Goal: Task Accomplishment & Management: Manage account settings

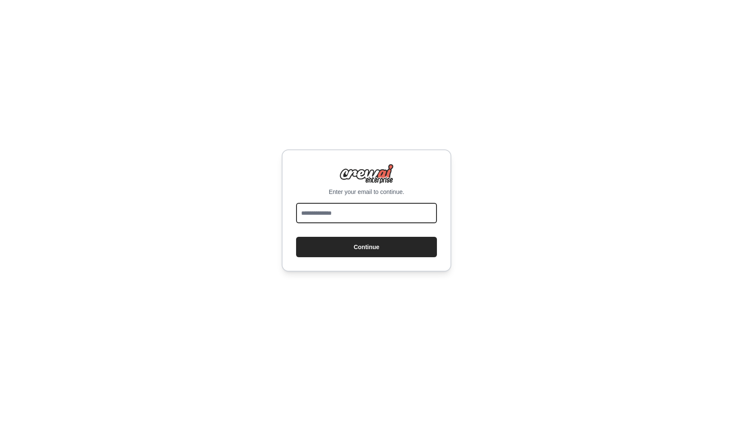
click at [334, 205] on input "email" at bounding box center [366, 213] width 141 height 20
type input "**********"
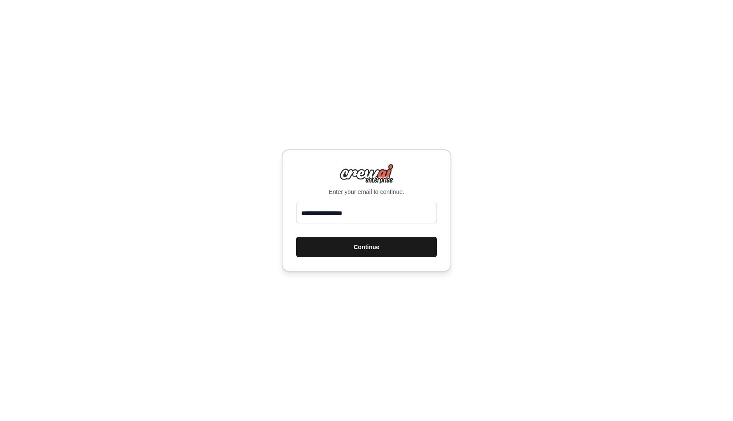
click at [373, 247] on button "Continue" at bounding box center [366, 247] width 141 height 20
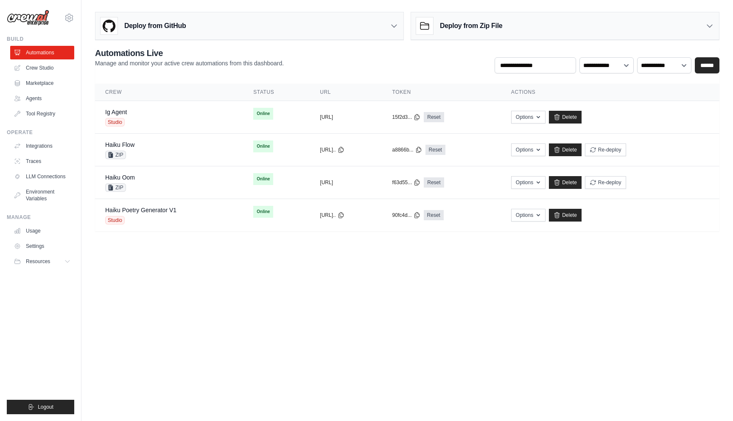
click at [428, 392] on body "[EMAIL_ADDRESS][DOMAIN_NAME] Vini Org ✓ CrewAI Demo Account Settings Build Auto…" at bounding box center [366, 210] width 733 height 421
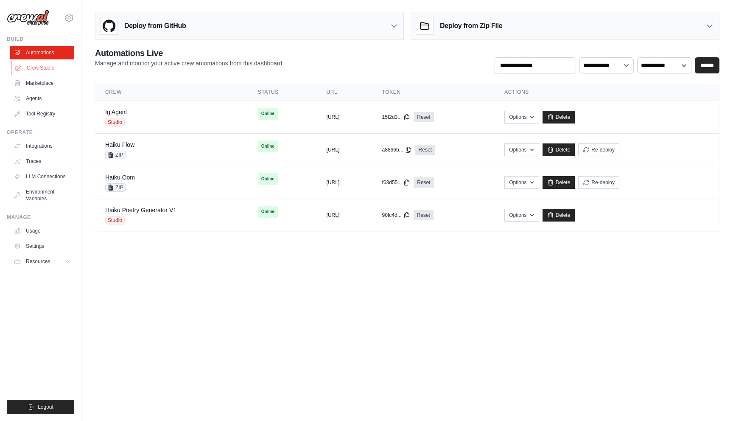
click at [73, 69] on link "Crew Studio" at bounding box center [43, 68] width 64 height 14
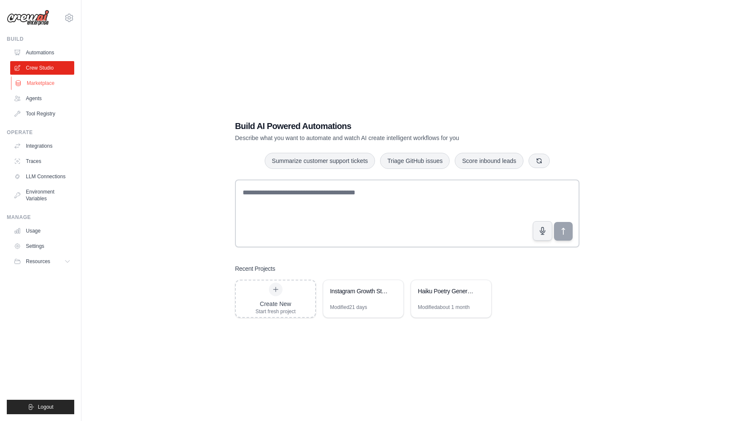
click at [51, 87] on link "Marketplace" at bounding box center [43, 83] width 64 height 14
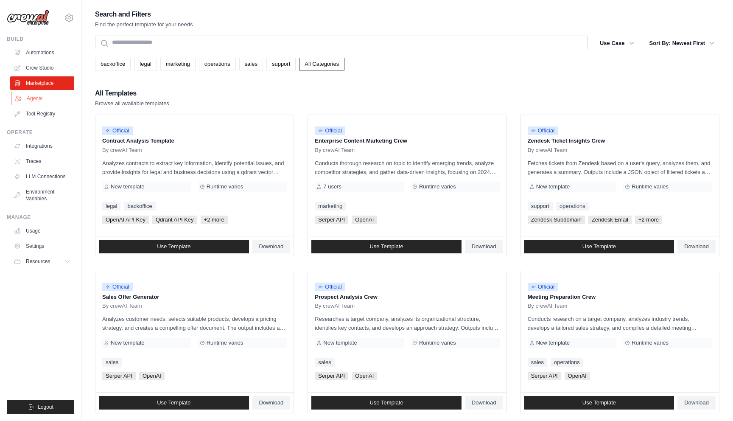
click at [49, 92] on link "Agents" at bounding box center [43, 99] width 64 height 14
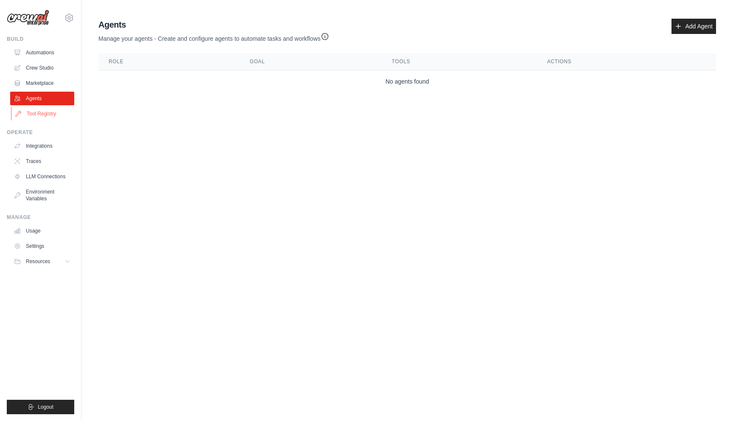
click at [49, 112] on link "Tool Registry" at bounding box center [43, 114] width 64 height 14
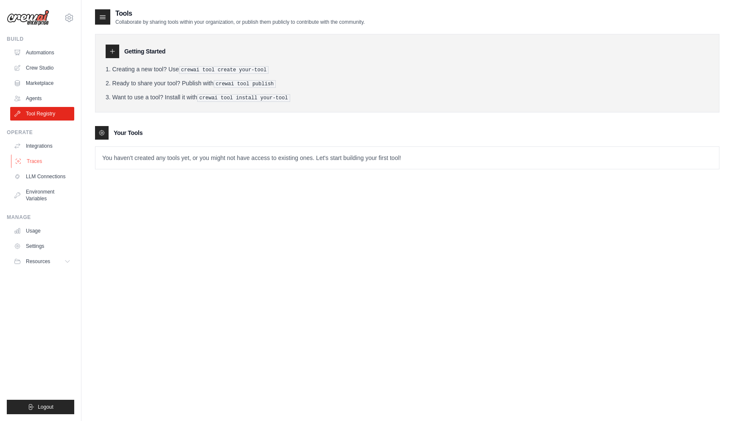
click at [54, 157] on link "Traces" at bounding box center [43, 161] width 64 height 14
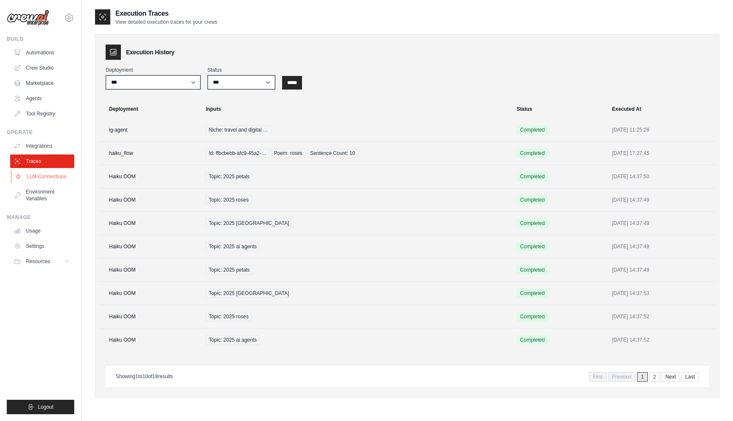
click at [54, 174] on link "LLM Connections" at bounding box center [43, 177] width 64 height 14
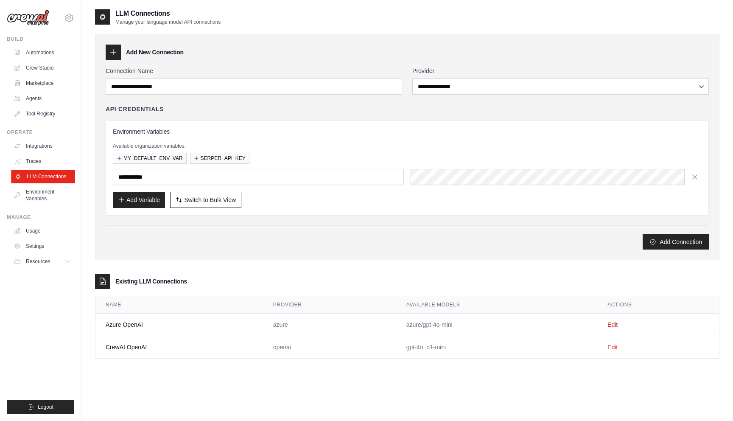
click at [48, 170] on link "LLM Connections" at bounding box center [43, 177] width 64 height 14
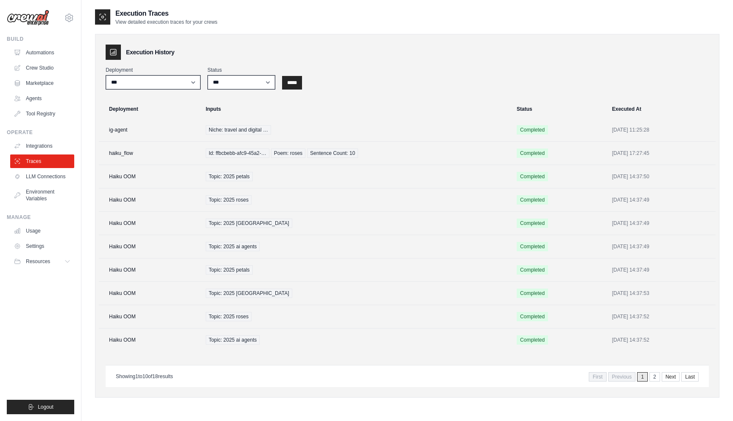
click at [48, 168] on link "Traces" at bounding box center [42, 161] width 64 height 14
click at [41, 144] on link "Integrations" at bounding box center [43, 146] width 64 height 14
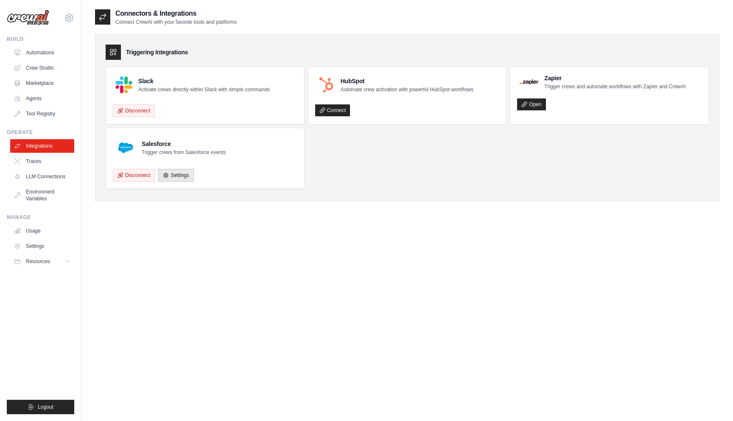
click at [34, 91] on ul "Automations Crew Studio Marketplace Agents Tool Registry" at bounding box center [42, 83] width 64 height 75
click at [34, 97] on link "Agents" at bounding box center [43, 99] width 64 height 14
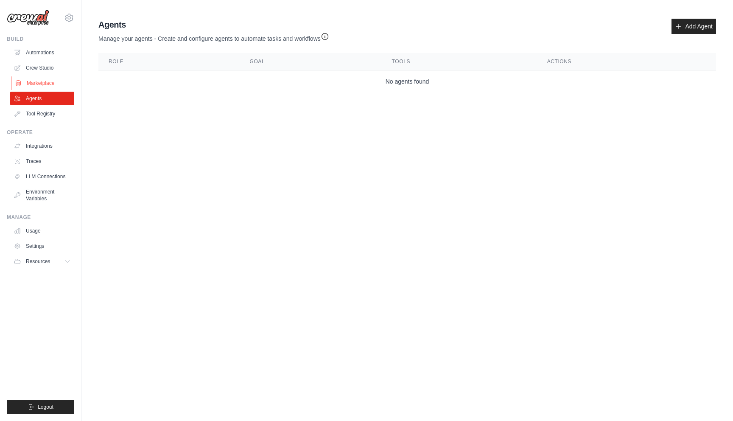
click at [34, 87] on link "Marketplace" at bounding box center [43, 83] width 64 height 14
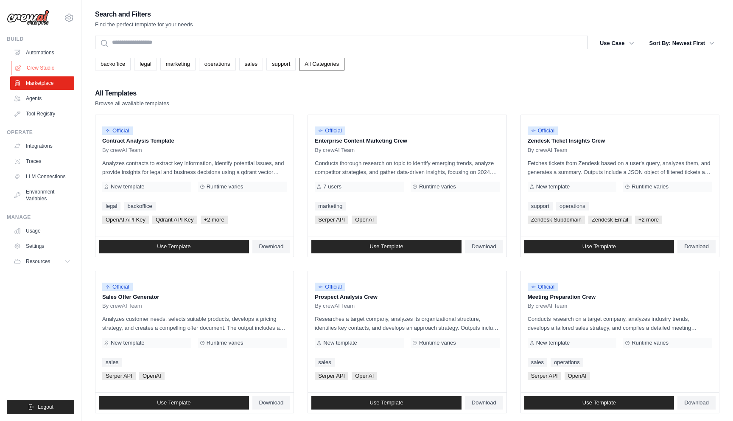
click at [30, 65] on link "Crew Studio" at bounding box center [43, 68] width 64 height 14
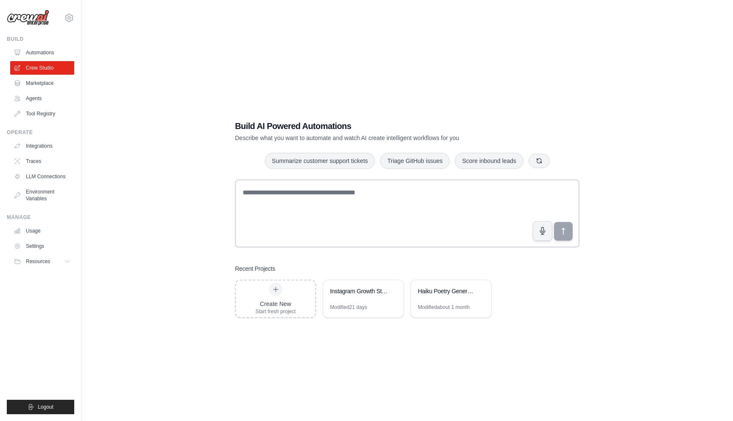
click at [29, 54] on link "Automations" at bounding box center [42, 53] width 64 height 14
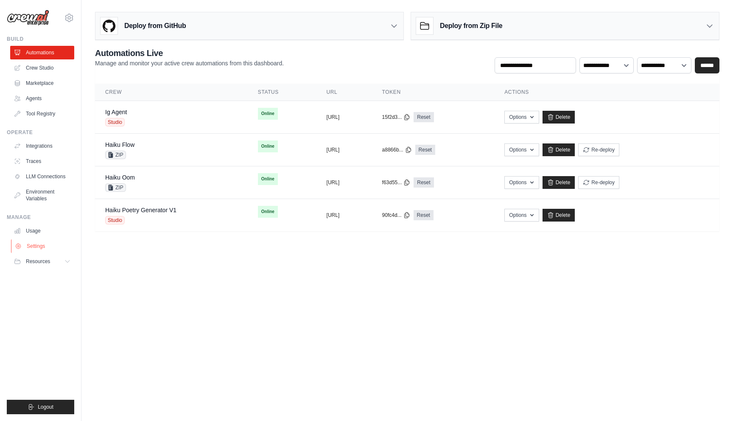
click at [30, 245] on link "Settings" at bounding box center [43, 246] width 64 height 14
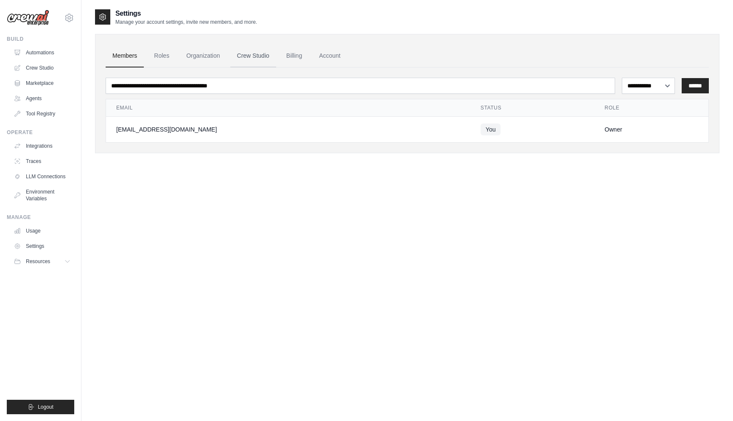
click at [268, 63] on link "Crew Studio" at bounding box center [253, 56] width 46 height 23
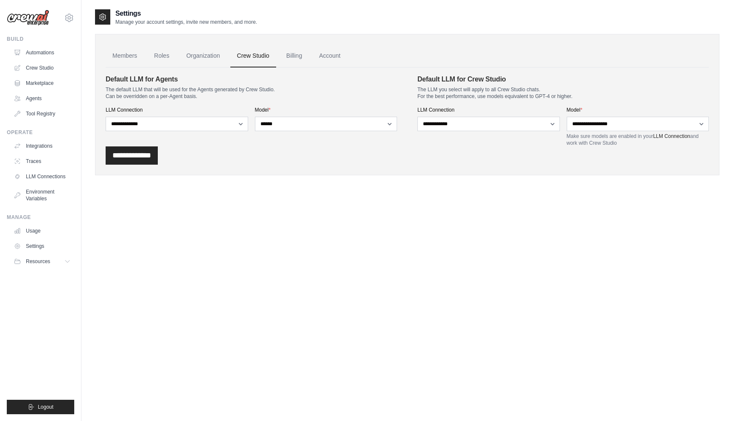
click at [292, 56] on link "Billing" at bounding box center [294, 56] width 29 height 23
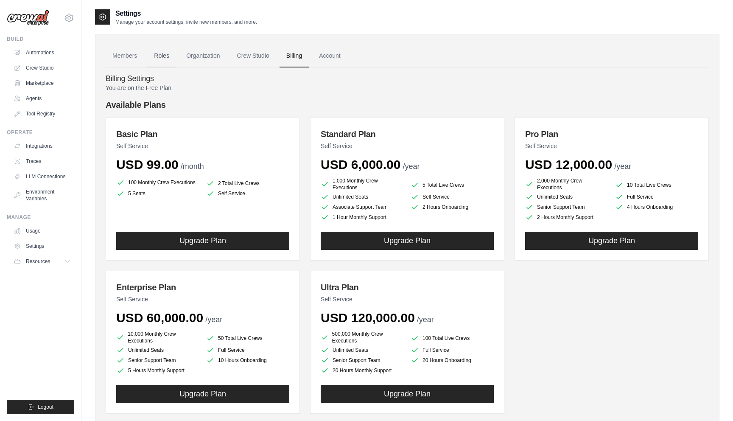
click at [156, 57] on link "Roles" at bounding box center [161, 56] width 29 height 23
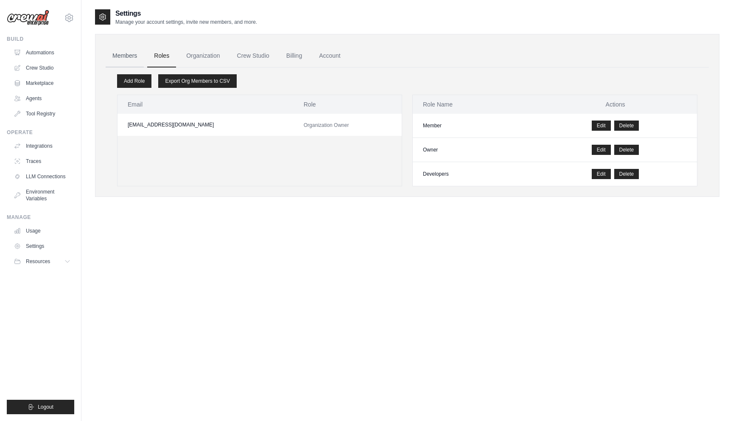
click at [132, 58] on link "Members" at bounding box center [125, 56] width 38 height 23
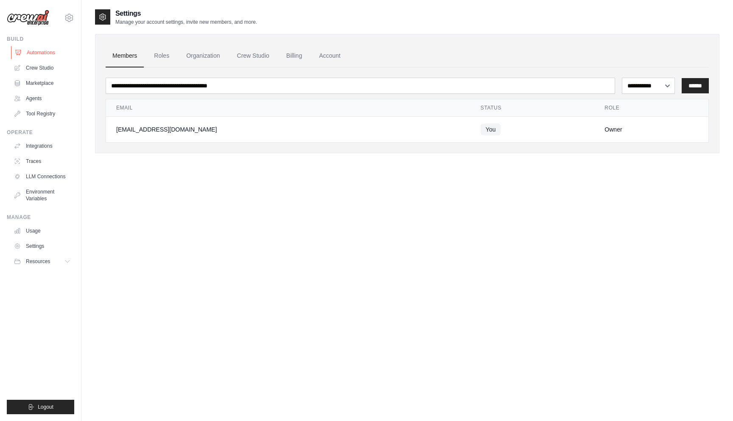
click at [53, 48] on link "Automations" at bounding box center [43, 53] width 64 height 14
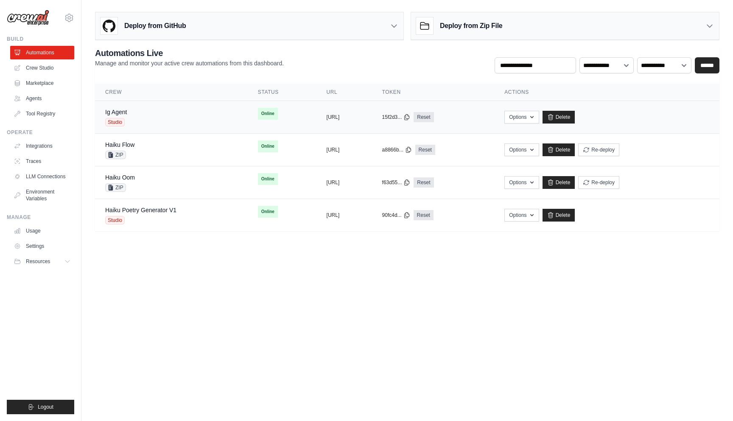
click at [130, 123] on div "Ig Agent Studio" at bounding box center [171, 117] width 132 height 19
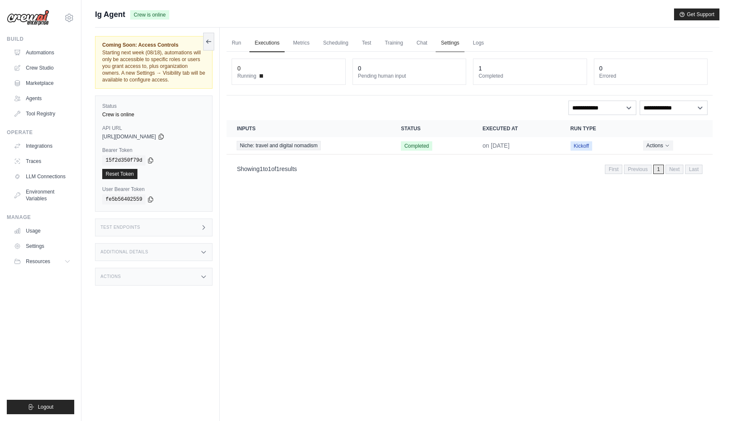
click at [443, 42] on link "Settings" at bounding box center [450, 43] width 28 height 18
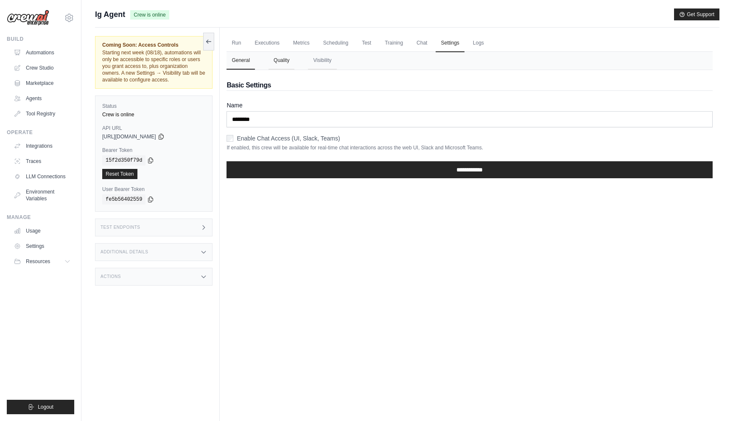
click at [289, 62] on button "Quality" at bounding box center [282, 61] width 26 height 18
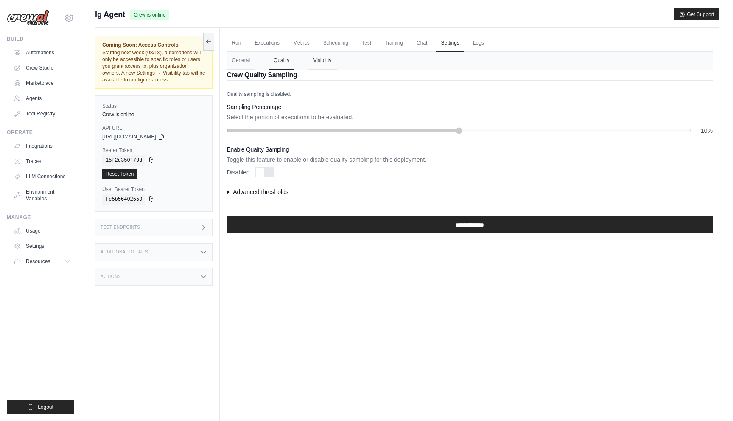
click at [317, 62] on button "Visibility" at bounding box center [322, 61] width 28 height 18
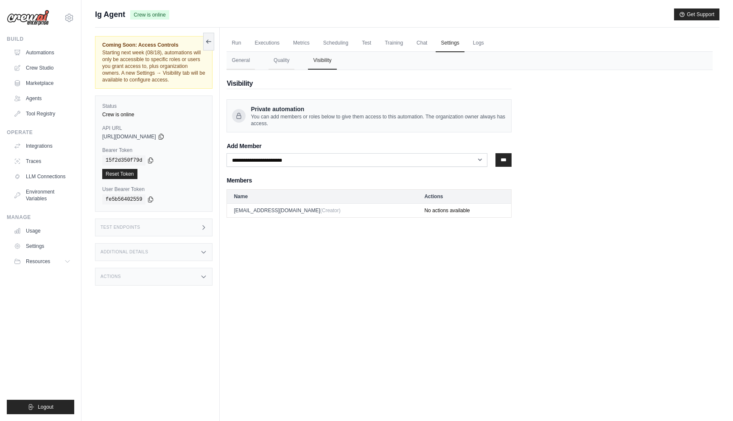
click at [152, 58] on span "Starting next week (08/18), automations will only be accessible to specific rol…" at bounding box center [153, 66] width 103 height 33
click at [140, 51] on span "Starting next week (08/18), automations will only be accessible to specific rol…" at bounding box center [153, 66] width 103 height 33
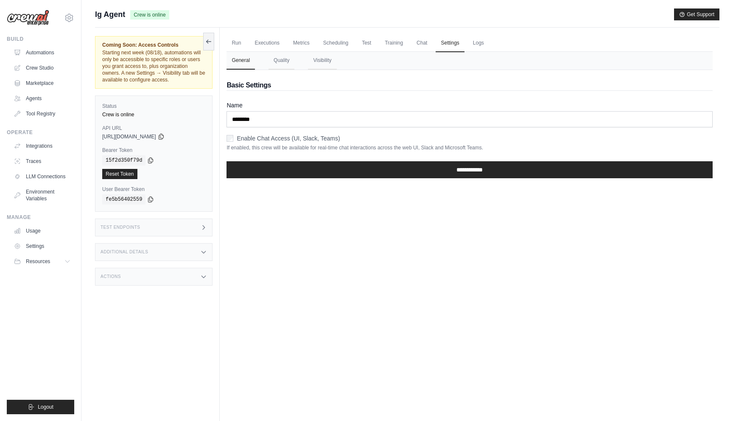
click at [342, 66] on nav "General Quality Visibility" at bounding box center [470, 61] width 486 height 18
click at [326, 68] on button "Visibility" at bounding box center [322, 61] width 28 height 18
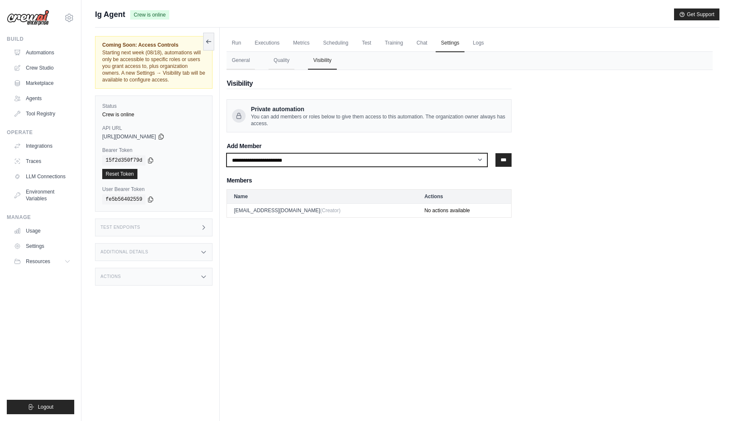
click at [292, 156] on select "**********" at bounding box center [357, 160] width 261 height 14
click at [280, 151] on form "**********" at bounding box center [369, 155] width 285 height 24
click at [280, 166] on select "**********" at bounding box center [357, 160] width 261 height 14
